Goal: Task Accomplishment & Management: Use online tool/utility

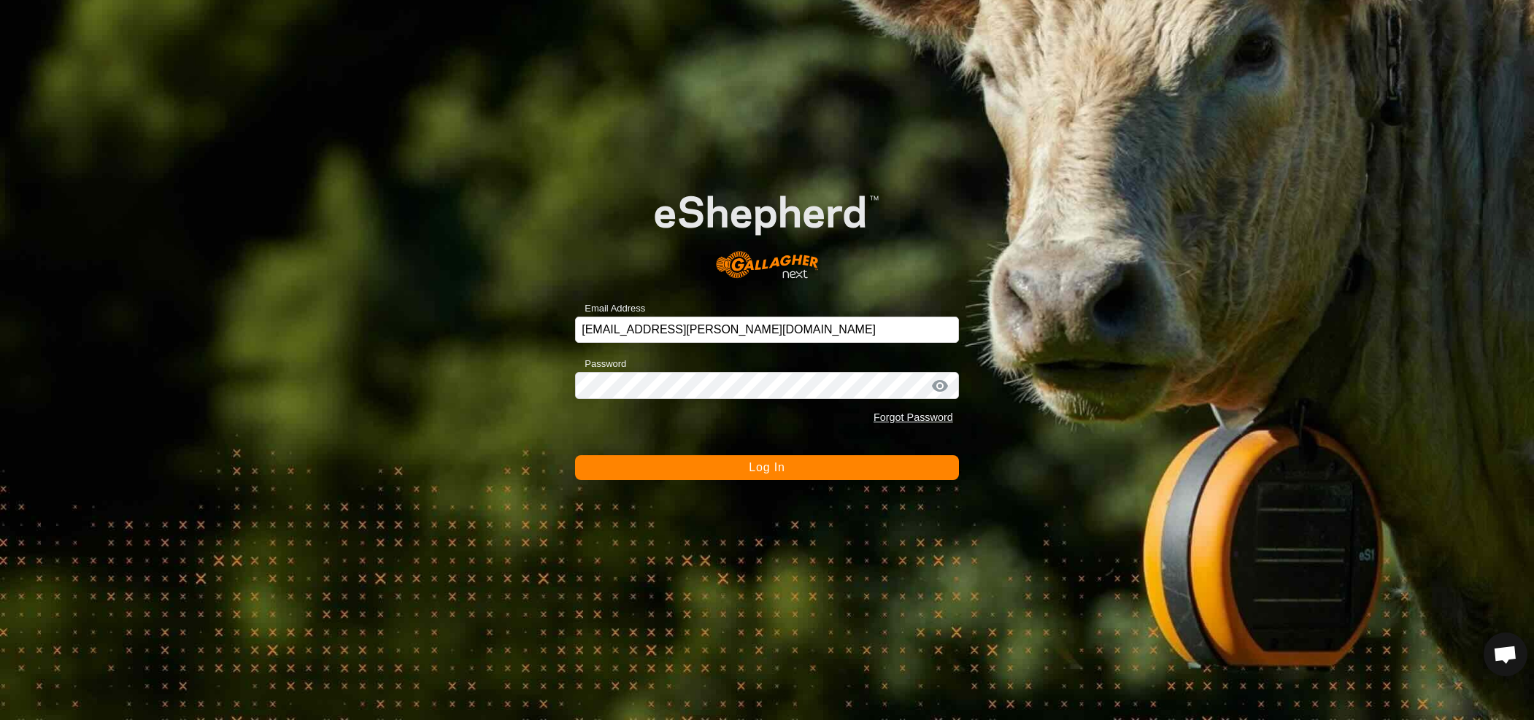
click at [750, 469] on span "Log In" at bounding box center [767, 467] width 36 height 12
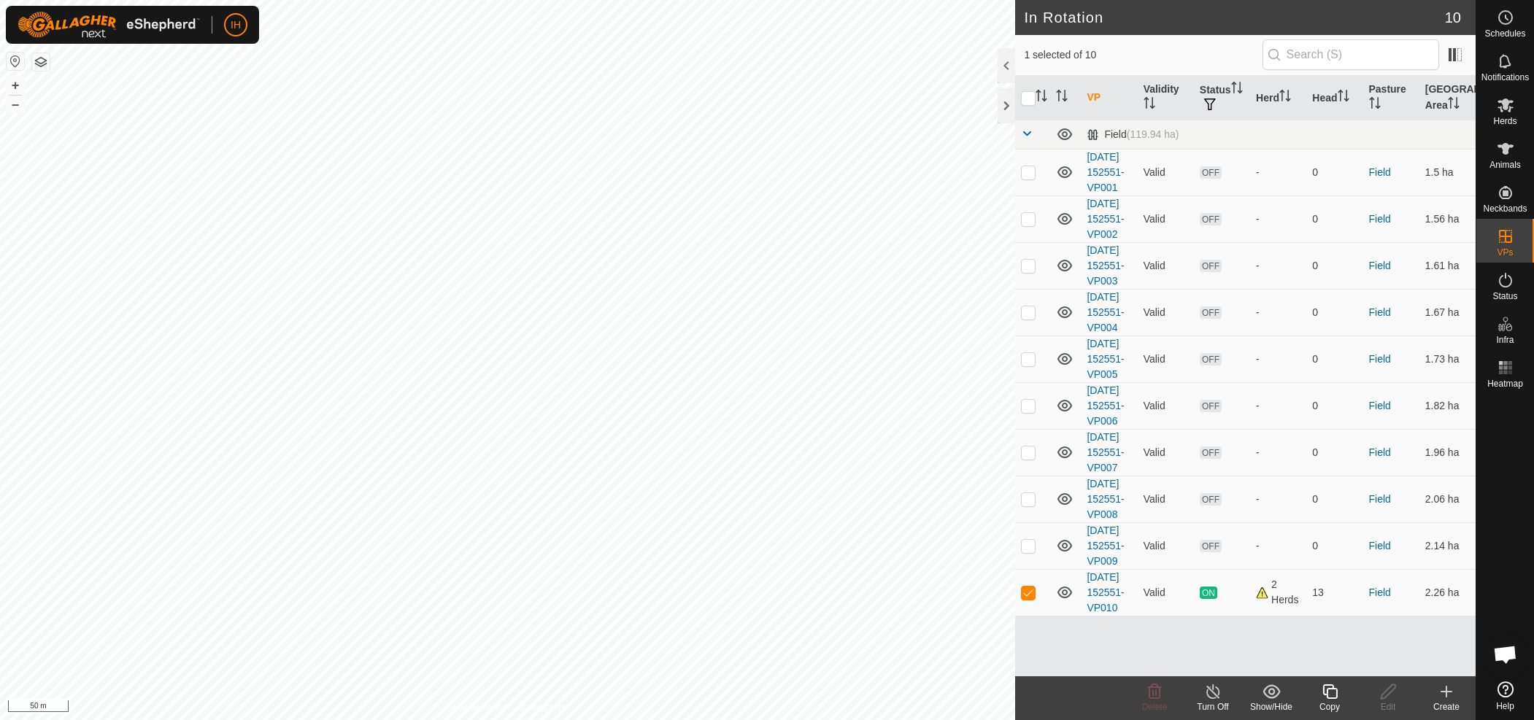
click at [1336, 698] on icon at bounding box center [1330, 692] width 15 height 15
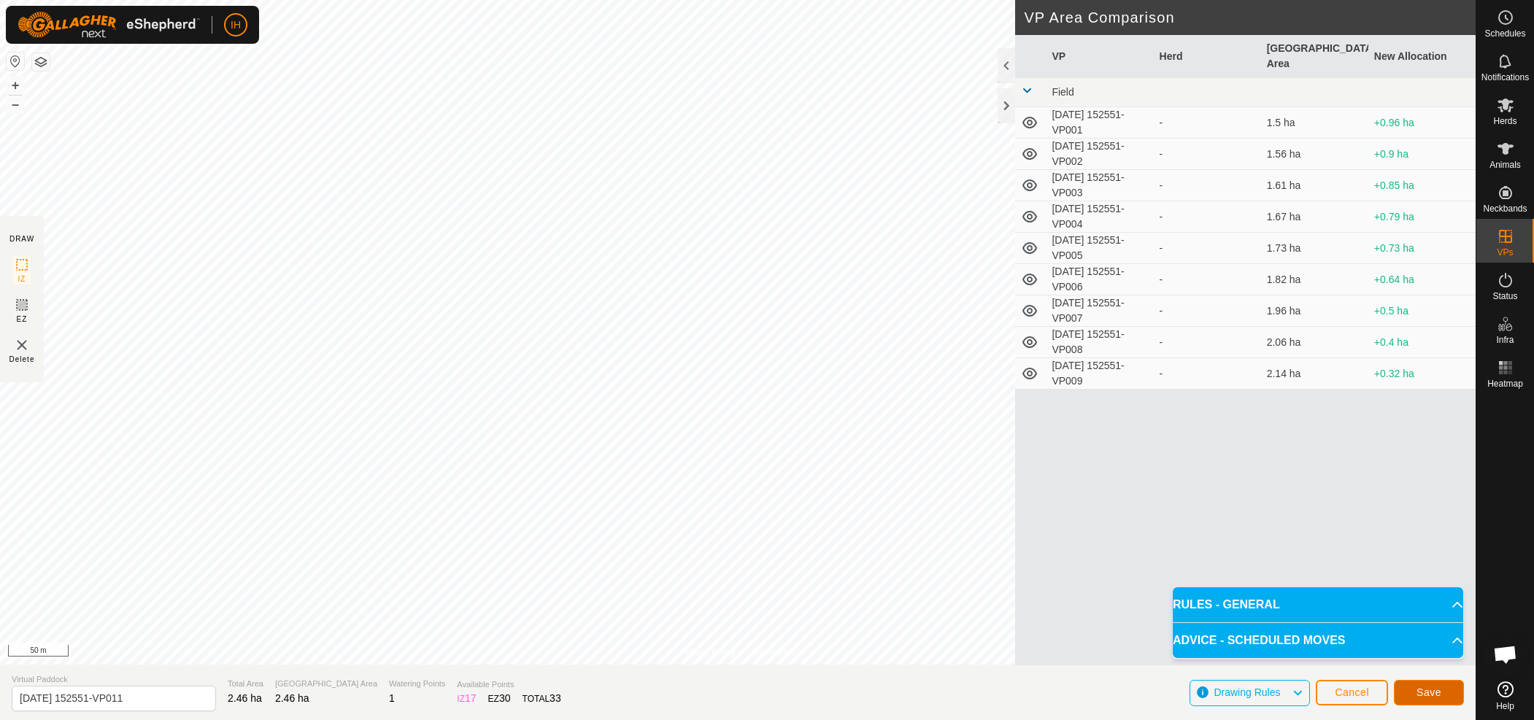
click at [1421, 693] on span "Save" at bounding box center [1429, 693] width 25 height 12
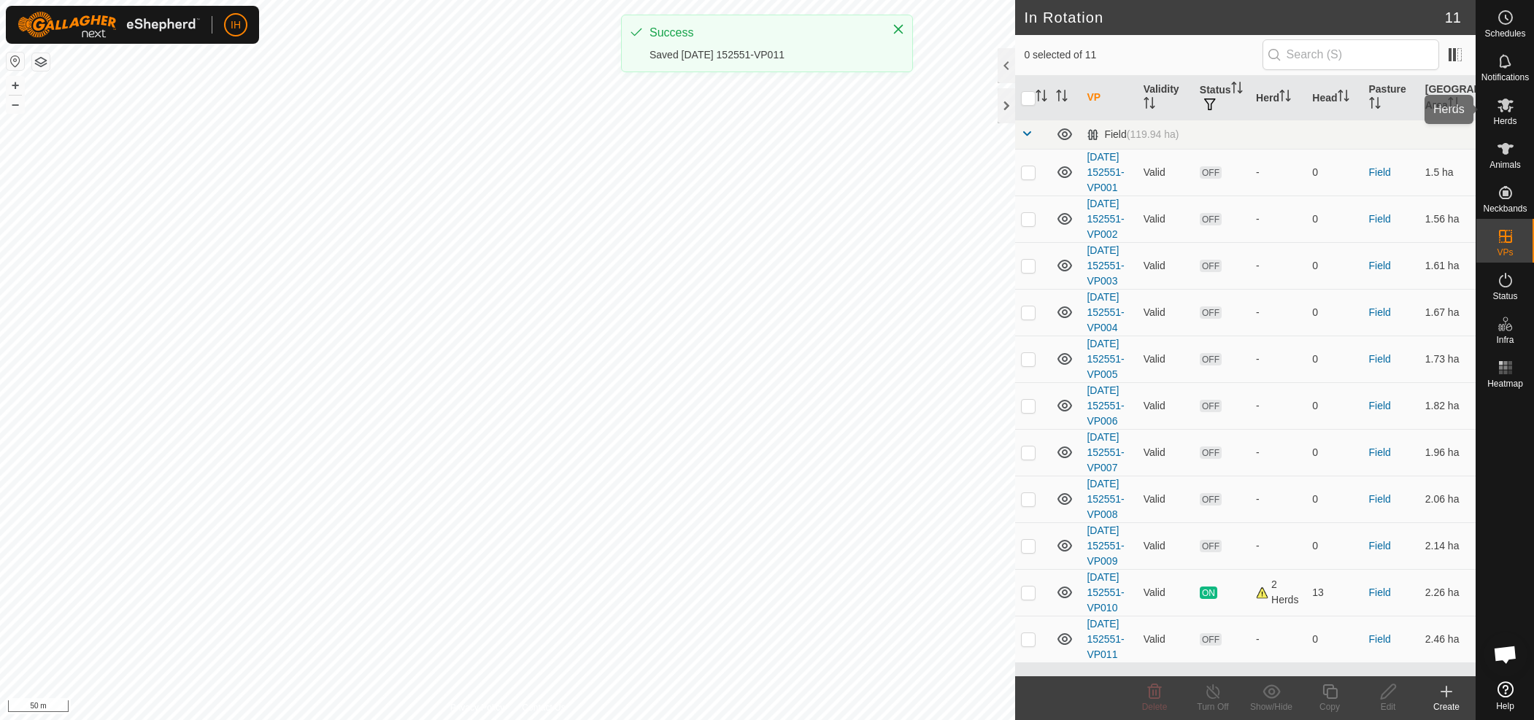
click at [1514, 117] on span "Herds" at bounding box center [1504, 121] width 23 height 9
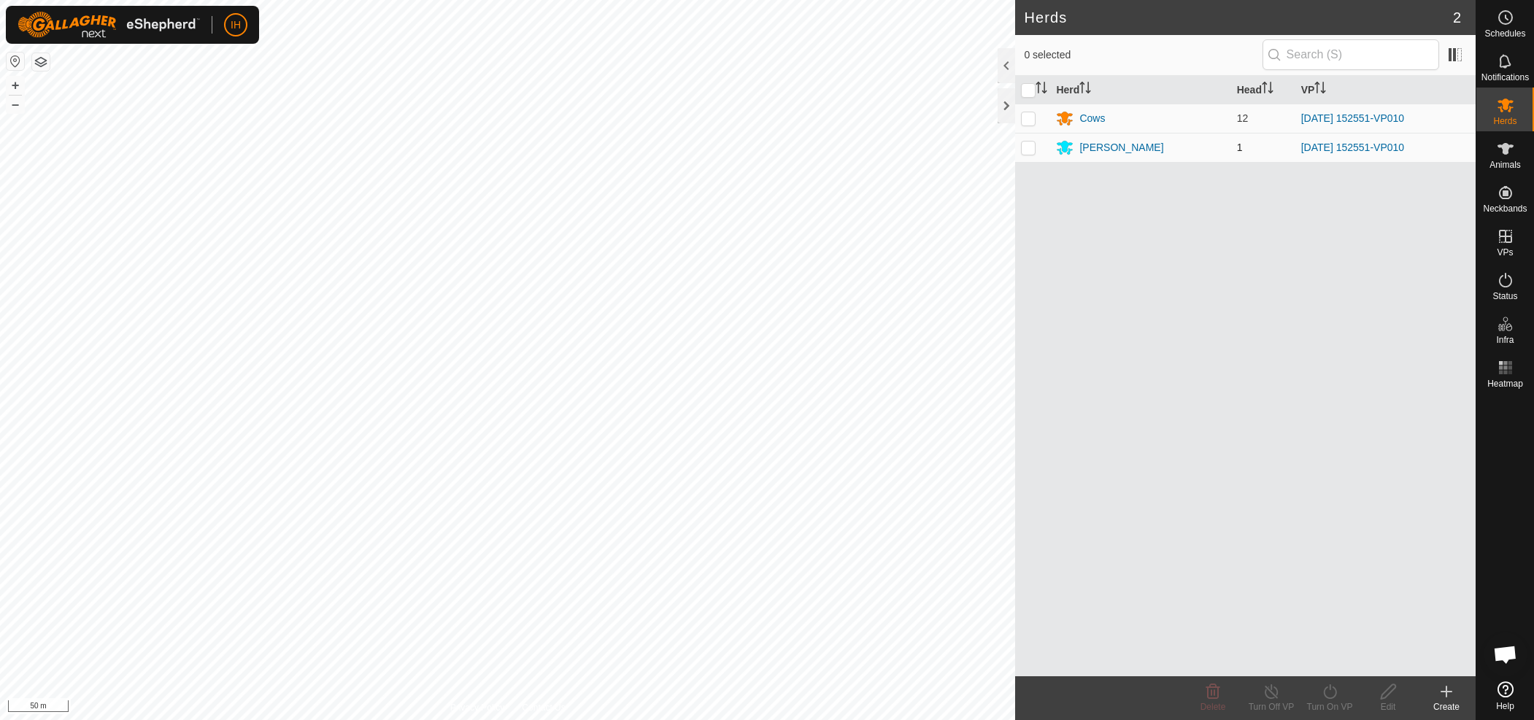
drag, startPoint x: 1033, startPoint y: 117, endPoint x: 1035, endPoint y: 145, distance: 27.8
click at [1034, 117] on p-checkbox at bounding box center [1028, 118] width 15 height 12
checkbox input "true"
click at [1033, 153] on p-checkbox at bounding box center [1028, 148] width 15 height 12
checkbox input "true"
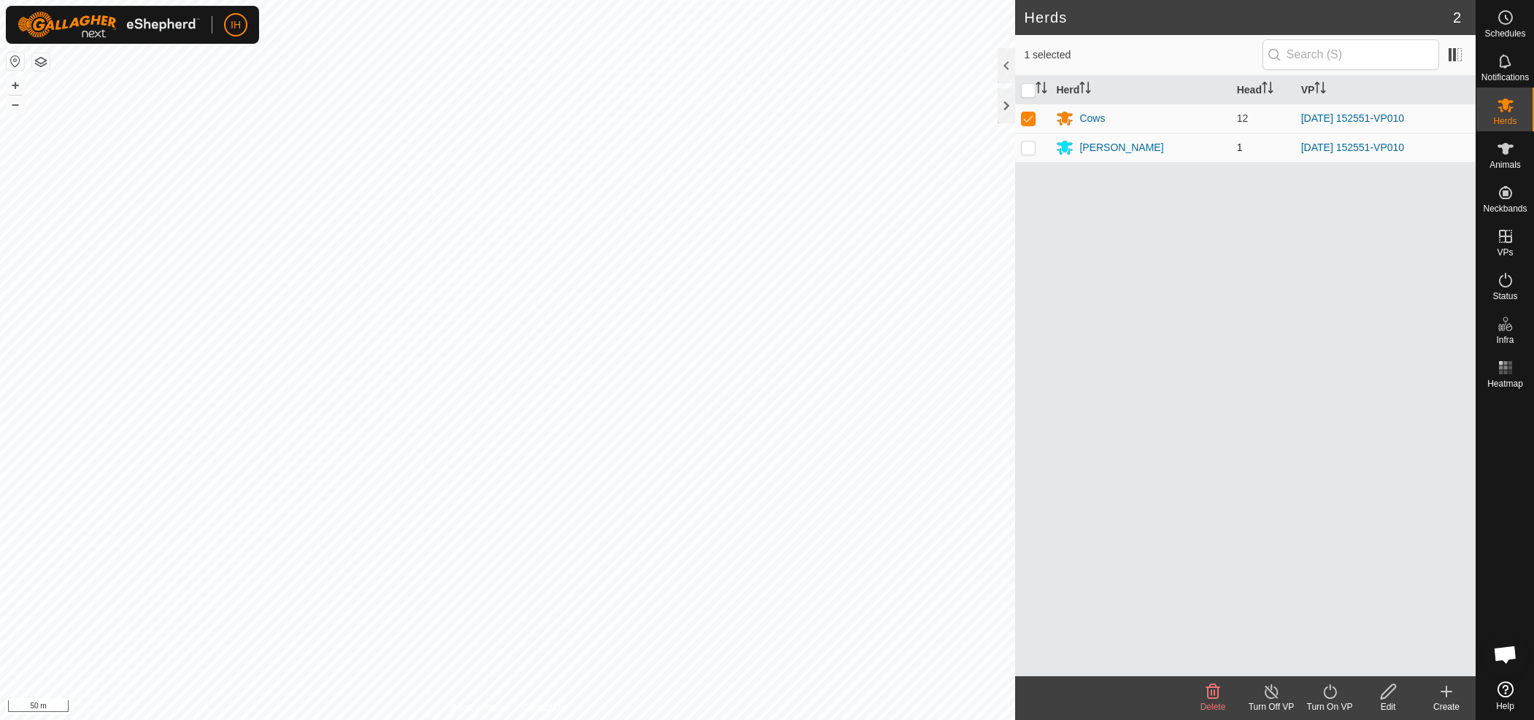
checkbox input "true"
click at [1332, 701] on div "Turn On VP" at bounding box center [1330, 707] width 58 height 13
click at [1333, 668] on link "Now" at bounding box center [1373, 659] width 145 height 29
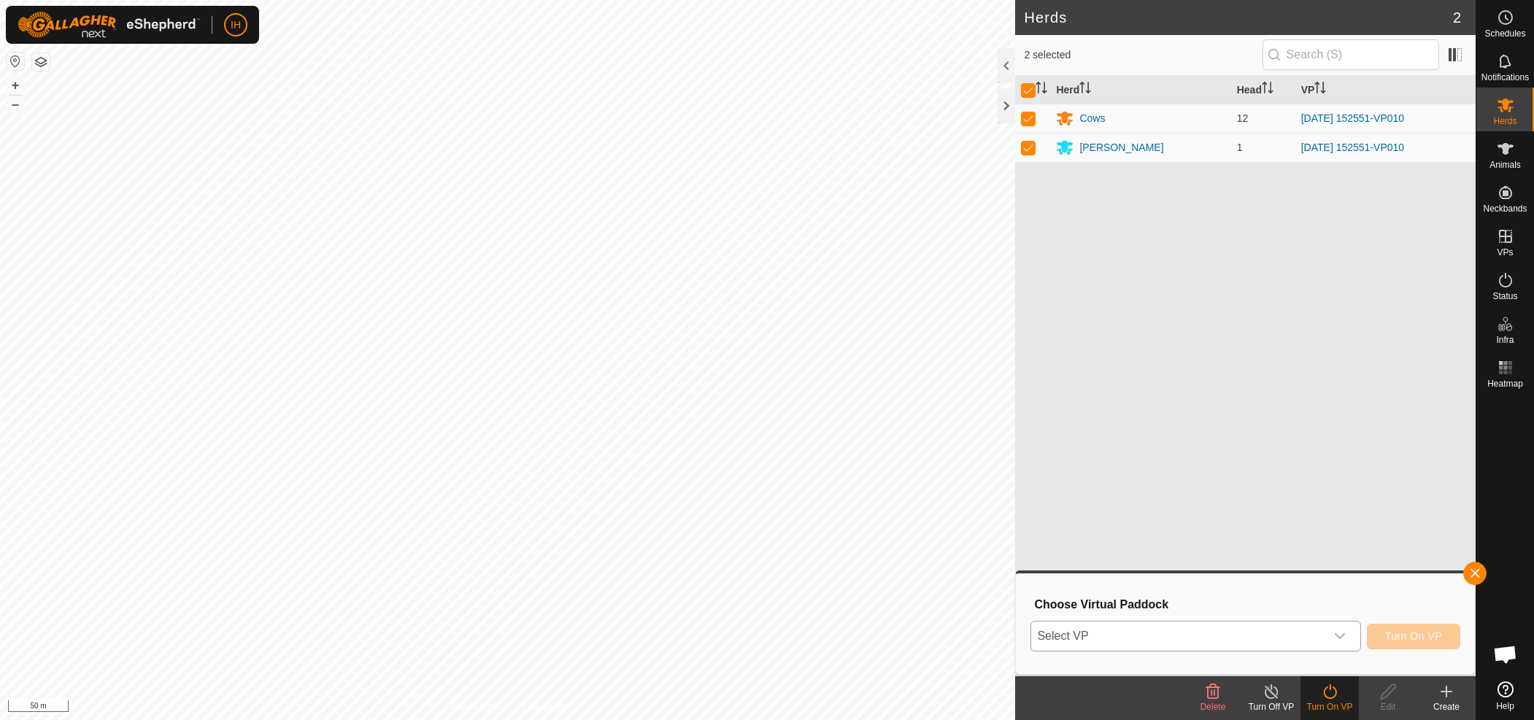
click at [1280, 637] on span "Select VP" at bounding box center [1177, 636] width 293 height 29
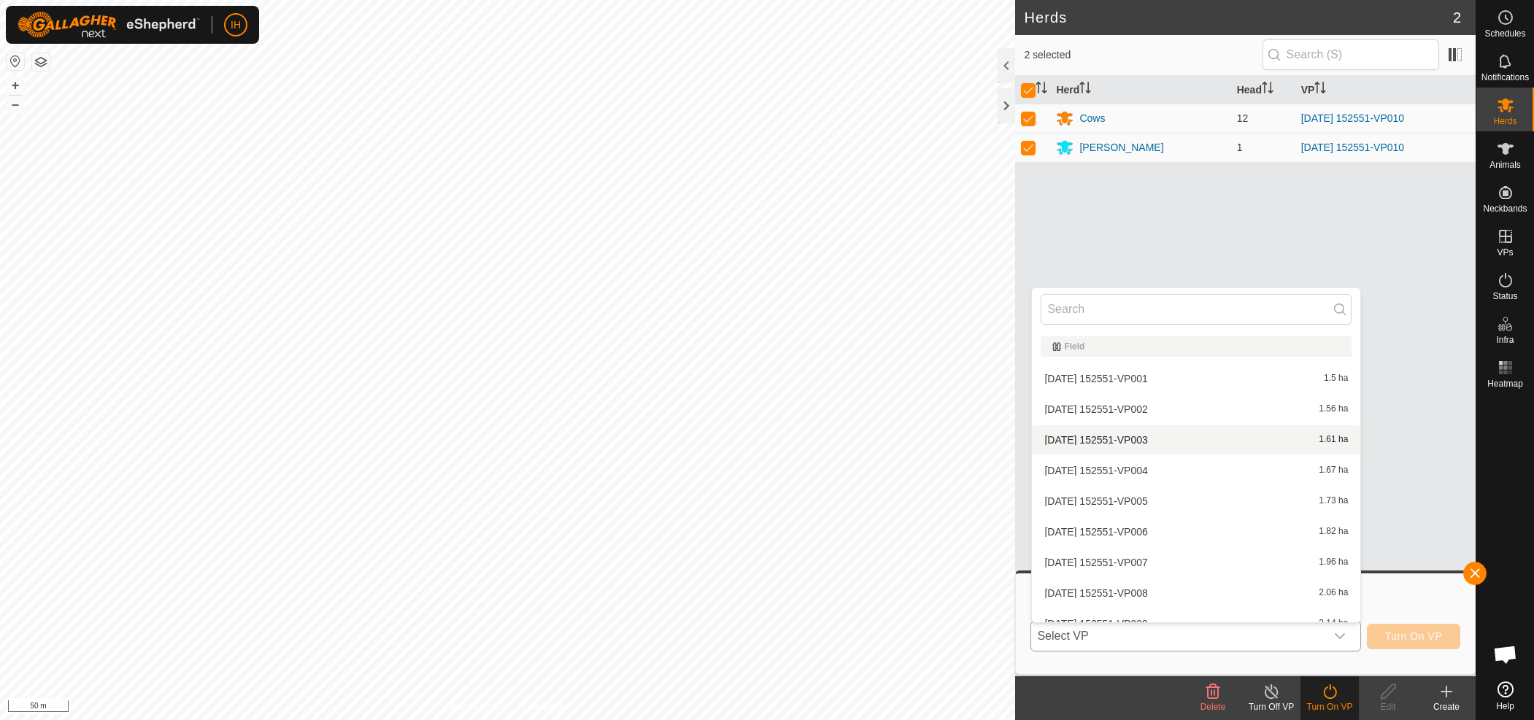
scroll to position [77, 0]
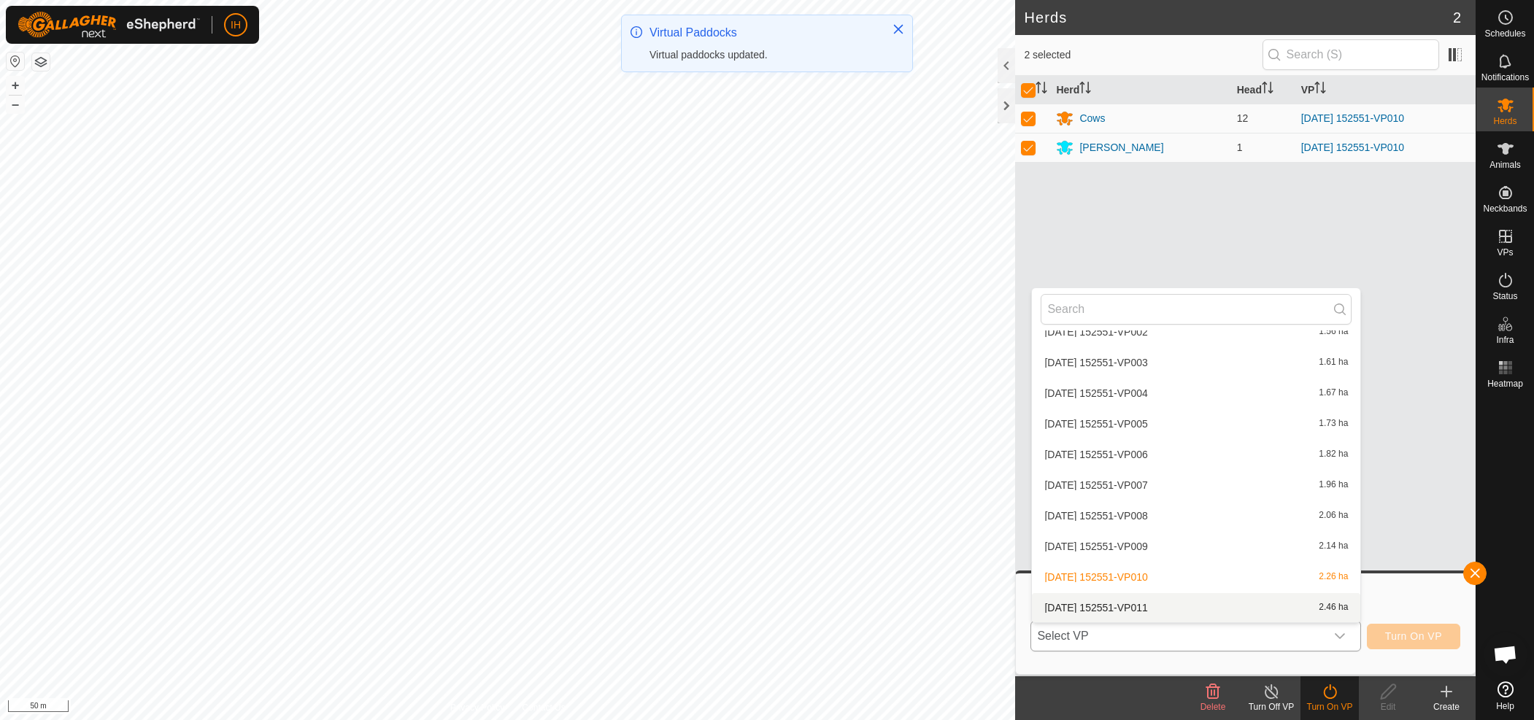
click at [1112, 610] on li "[DATE] 152551-VP011 2.46 ha" at bounding box center [1196, 607] width 328 height 29
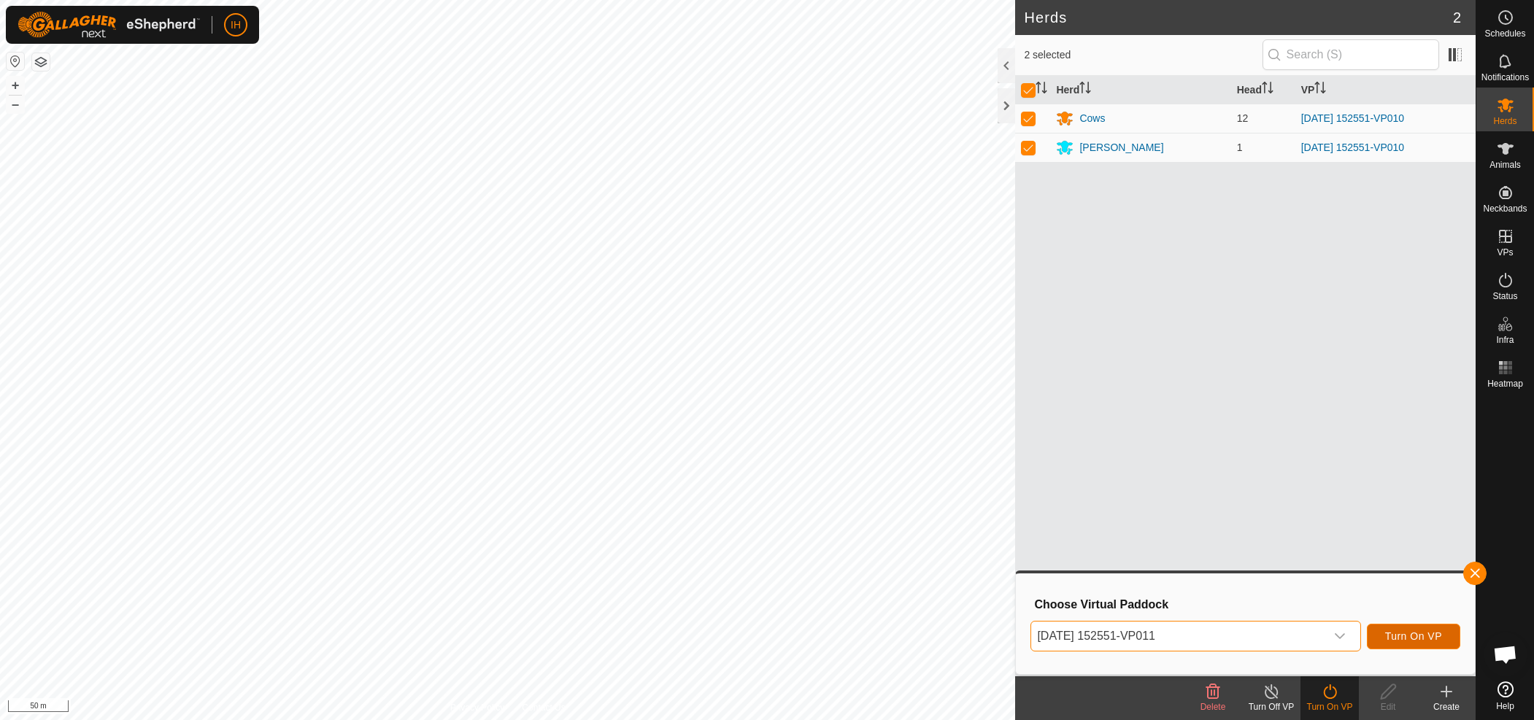
click at [1391, 634] on span "Turn On VP" at bounding box center [1413, 637] width 57 height 12
